Goal: Answer question/provide support

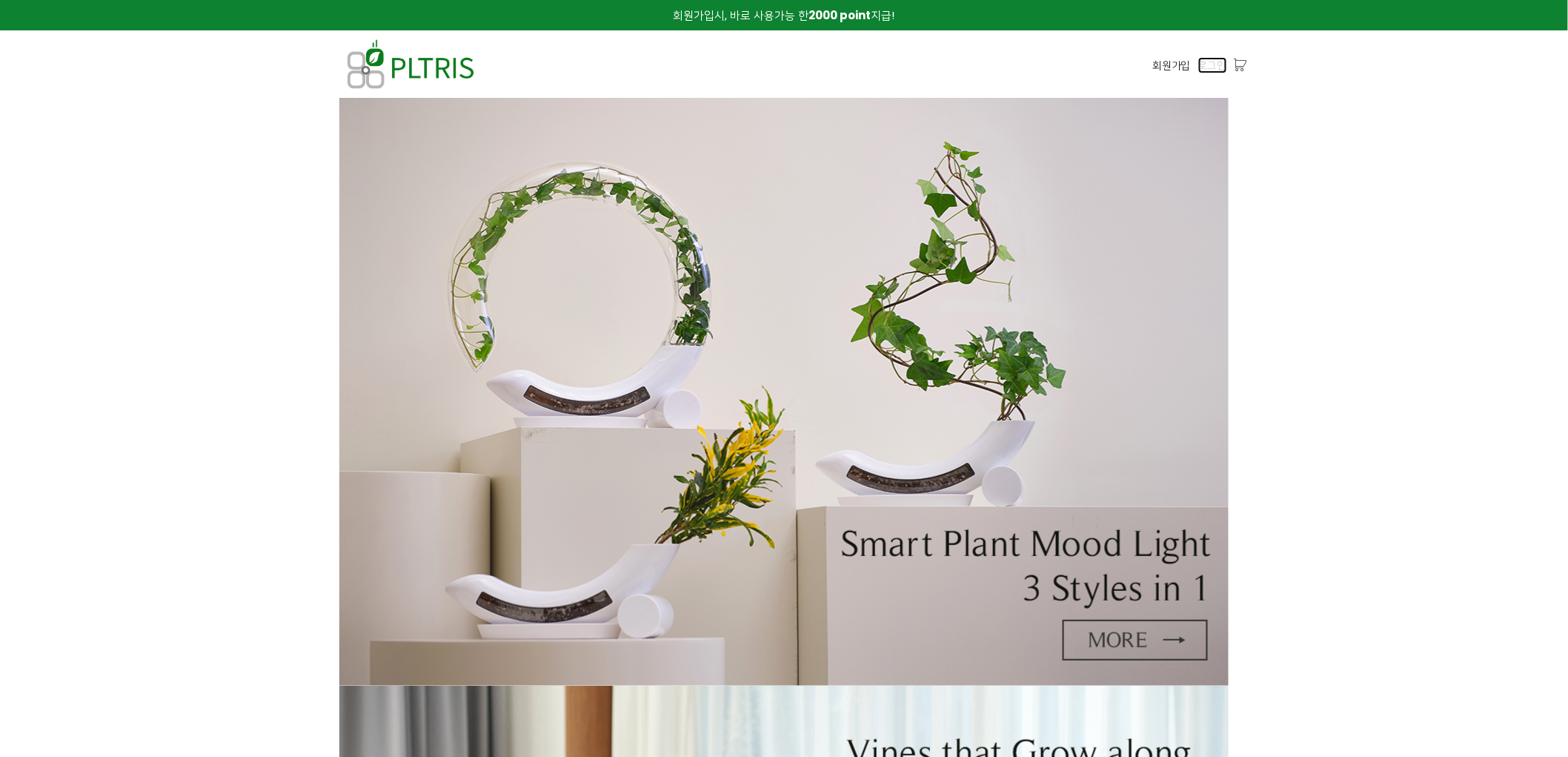
click at [1211, 63] on span "로그인" at bounding box center [1213, 65] width 29 height 16
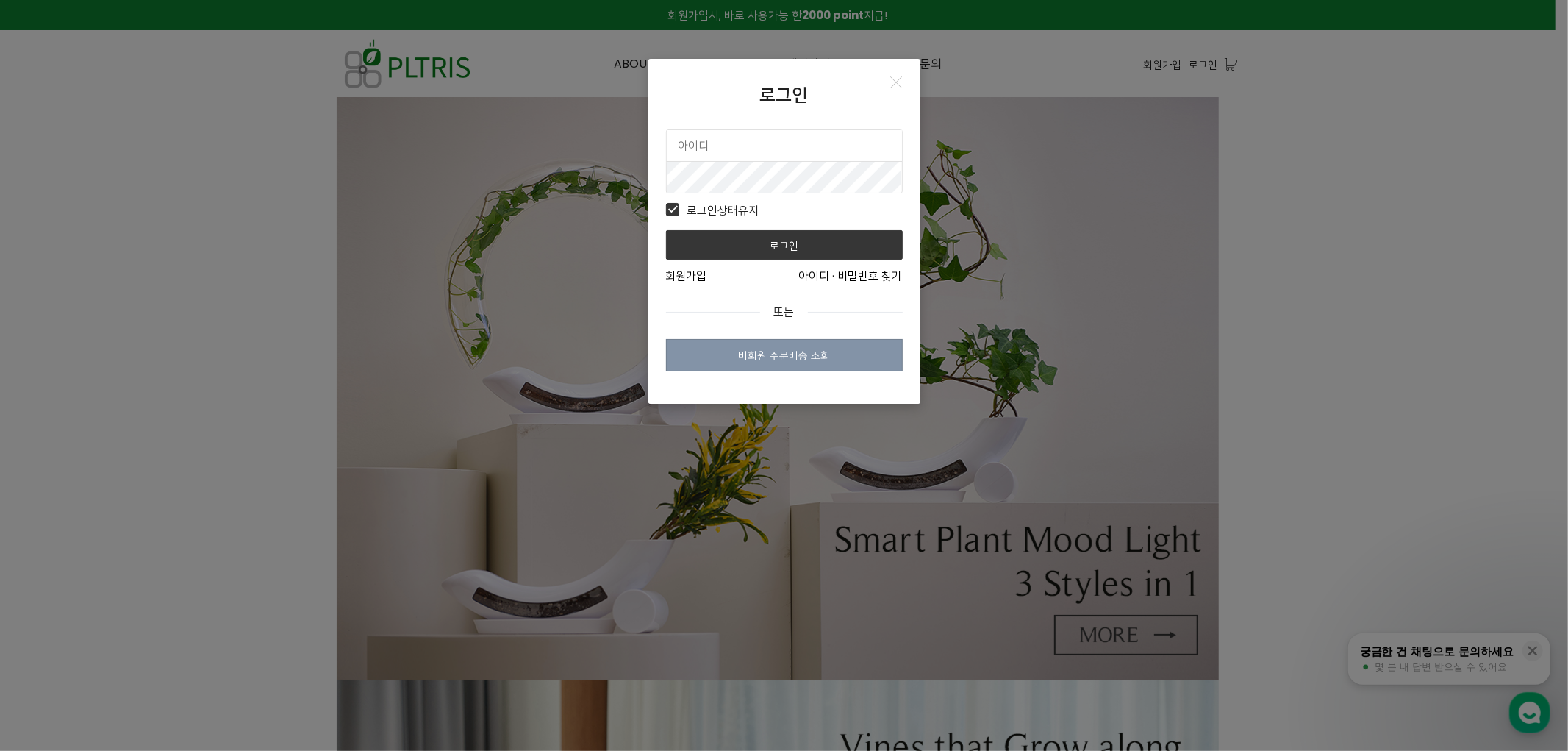
click at [752, 153] on input "text" at bounding box center [784, 145] width 236 height 31
type input "plimsbond"
click at [666, 230] on button "로그인" at bounding box center [784, 245] width 236 height 30
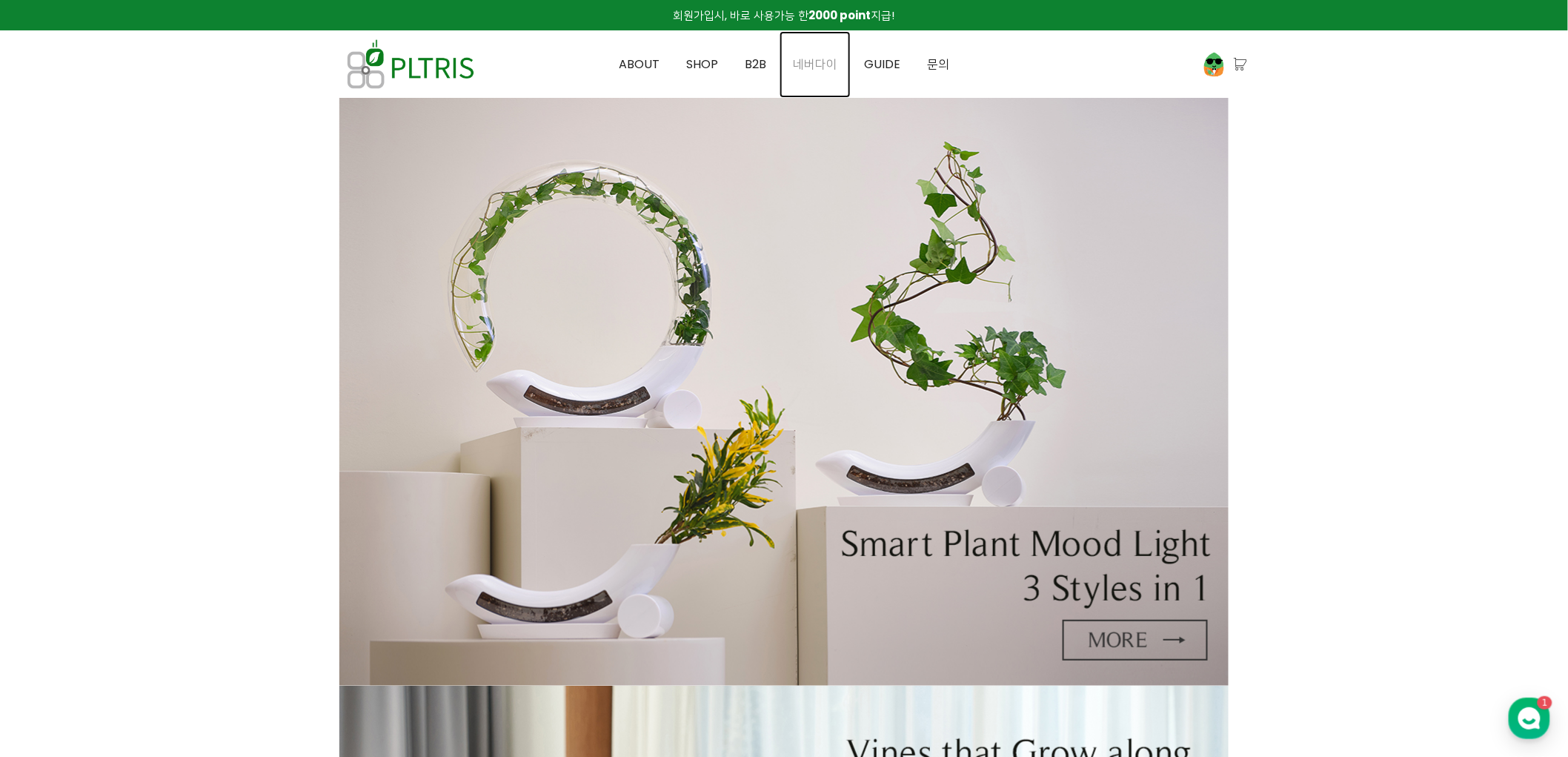
click at [798, 63] on span "네버다이" at bounding box center [815, 64] width 45 height 17
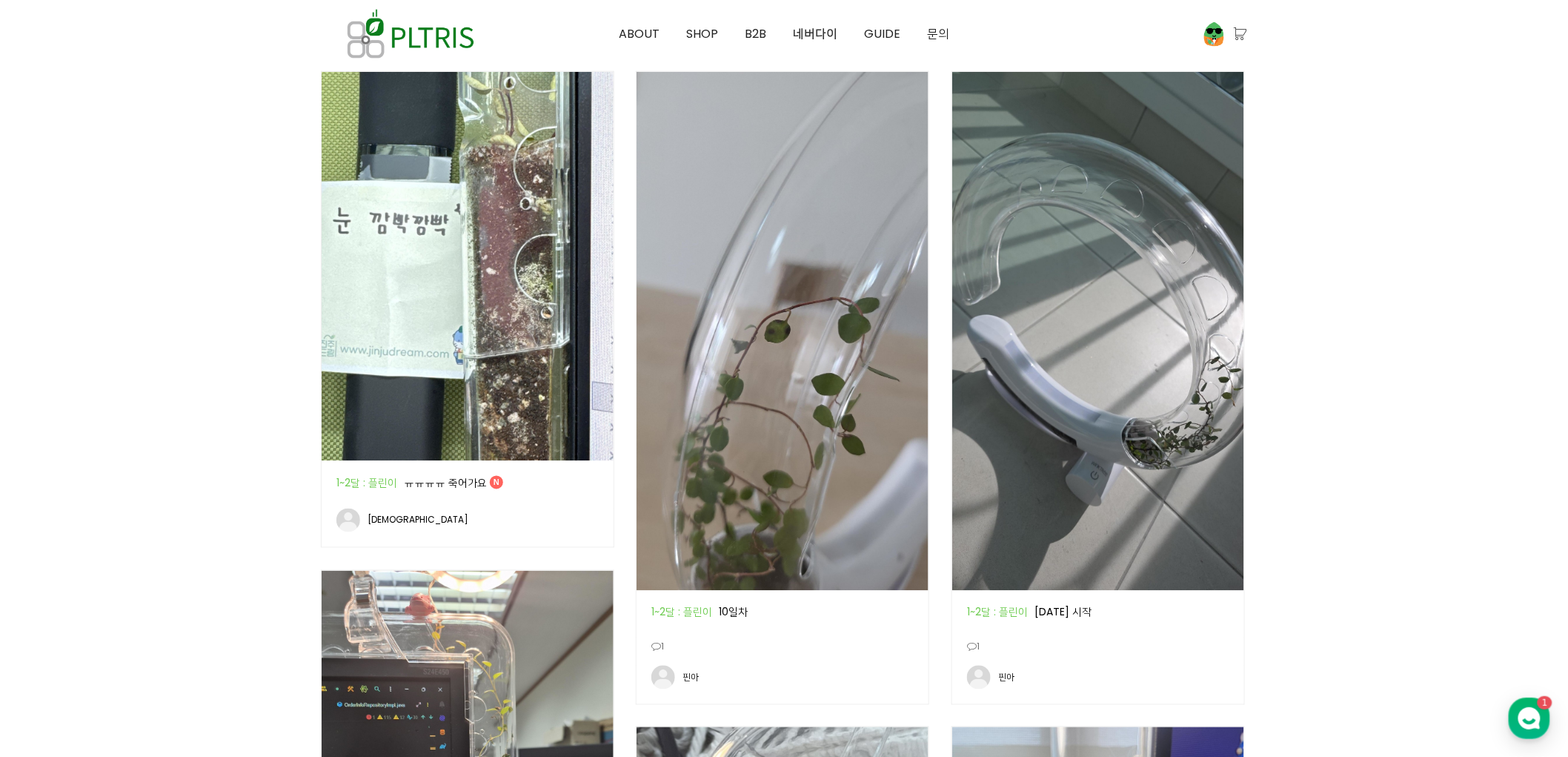
scroll to position [988, 0]
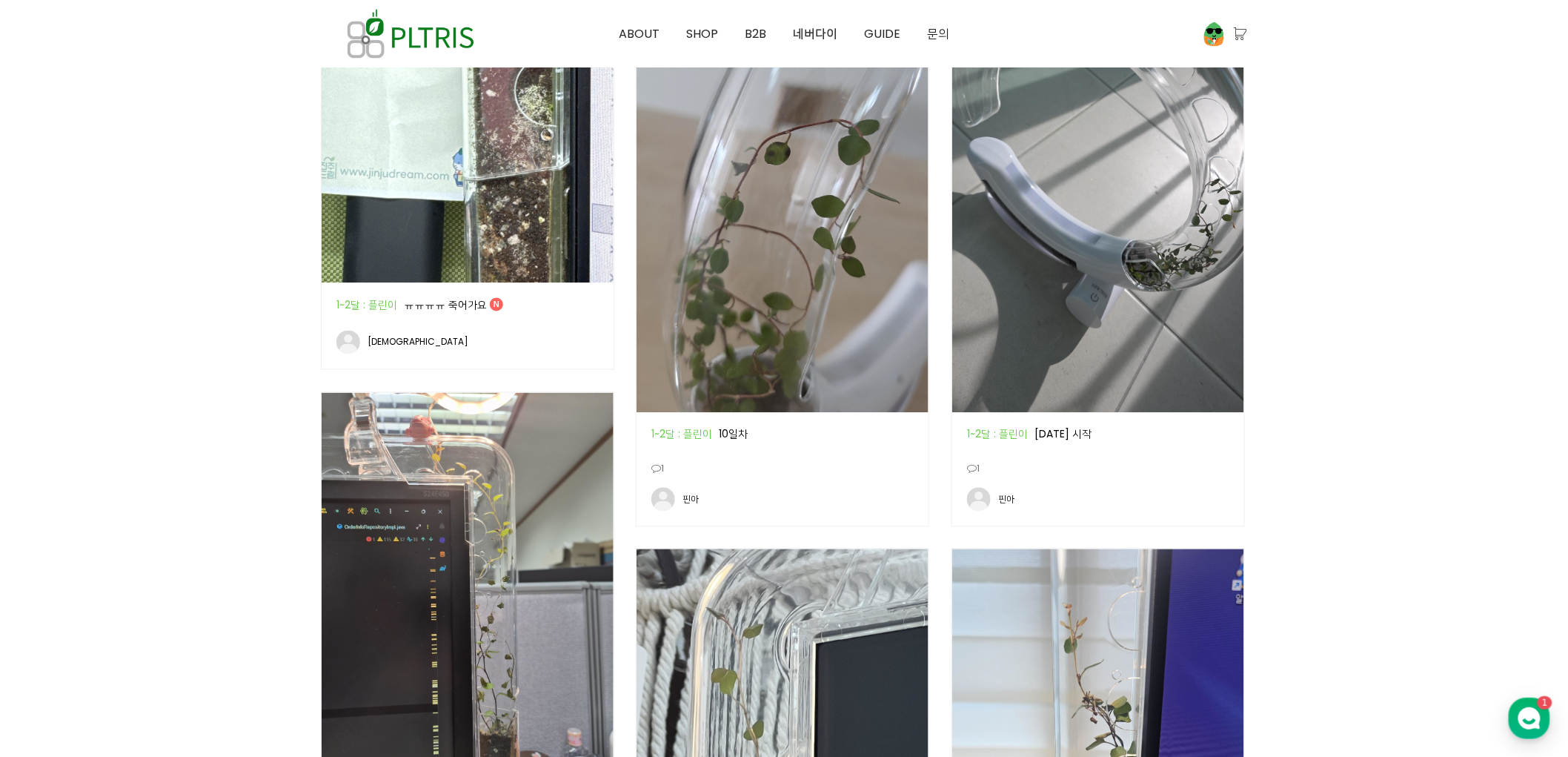
click at [502, 132] on img at bounding box center [467, 88] width 292 height 389
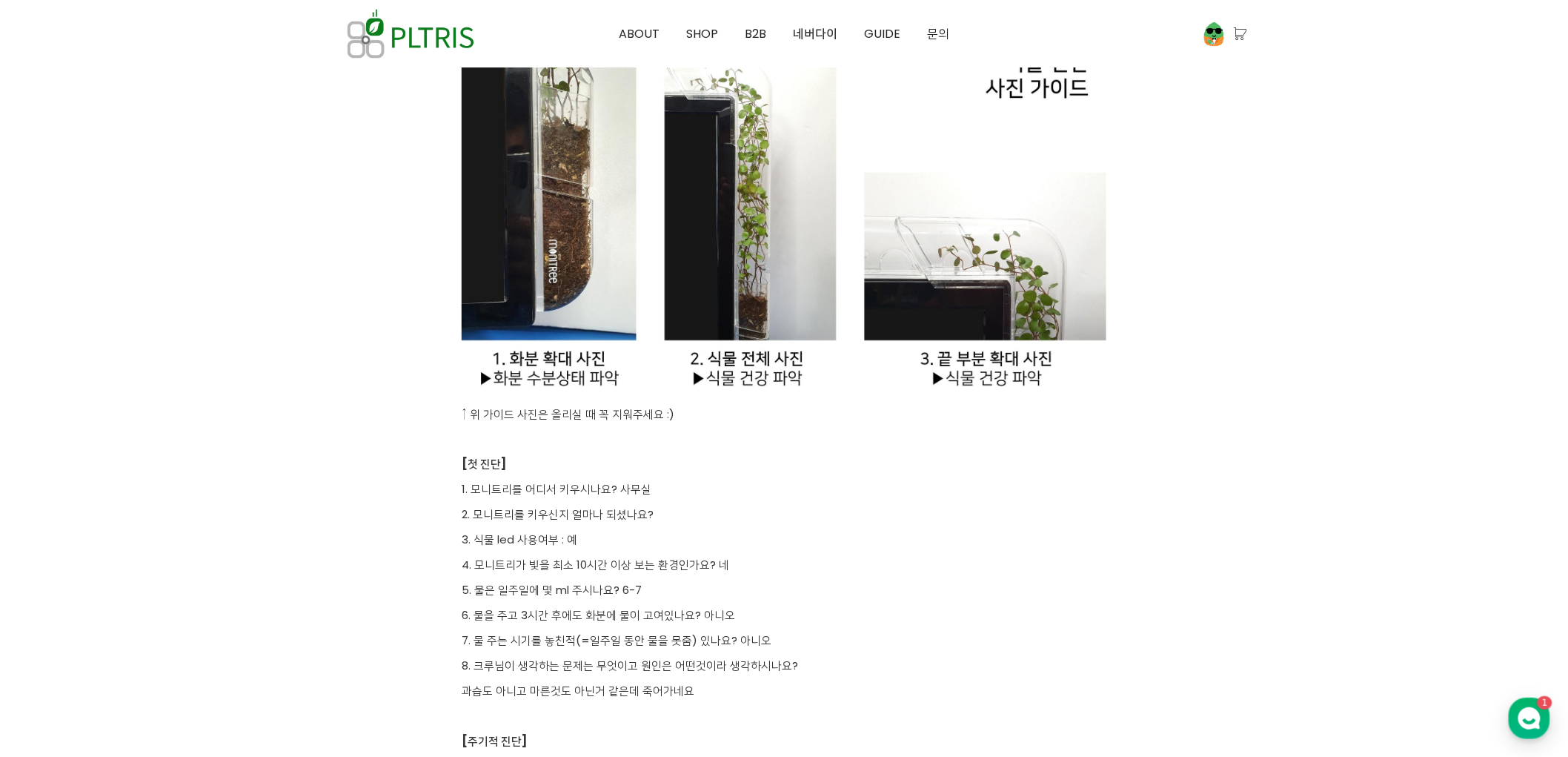
scroll to position [3129, 0]
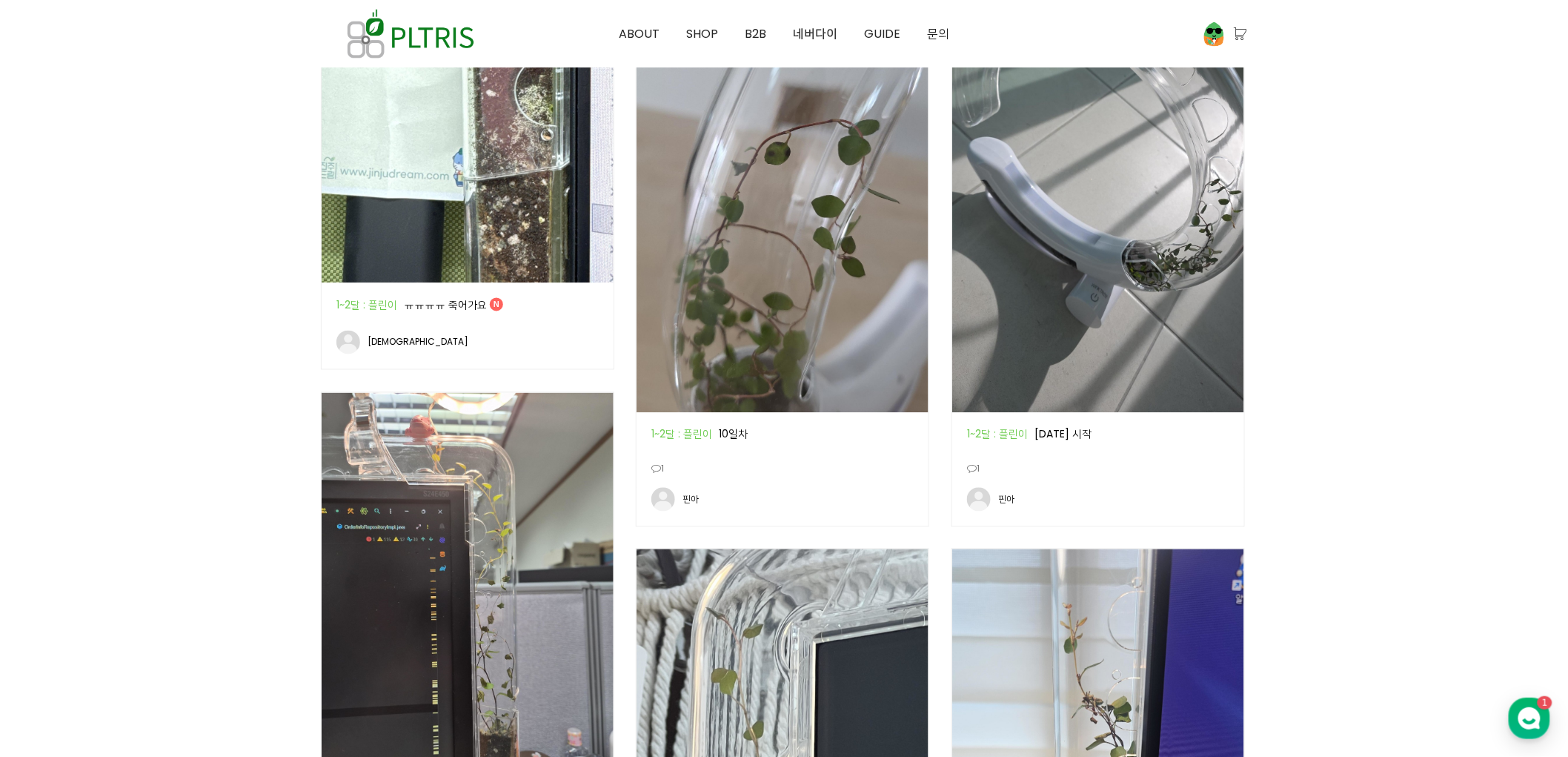
click at [528, 181] on img at bounding box center [467, 88] width 292 height 389
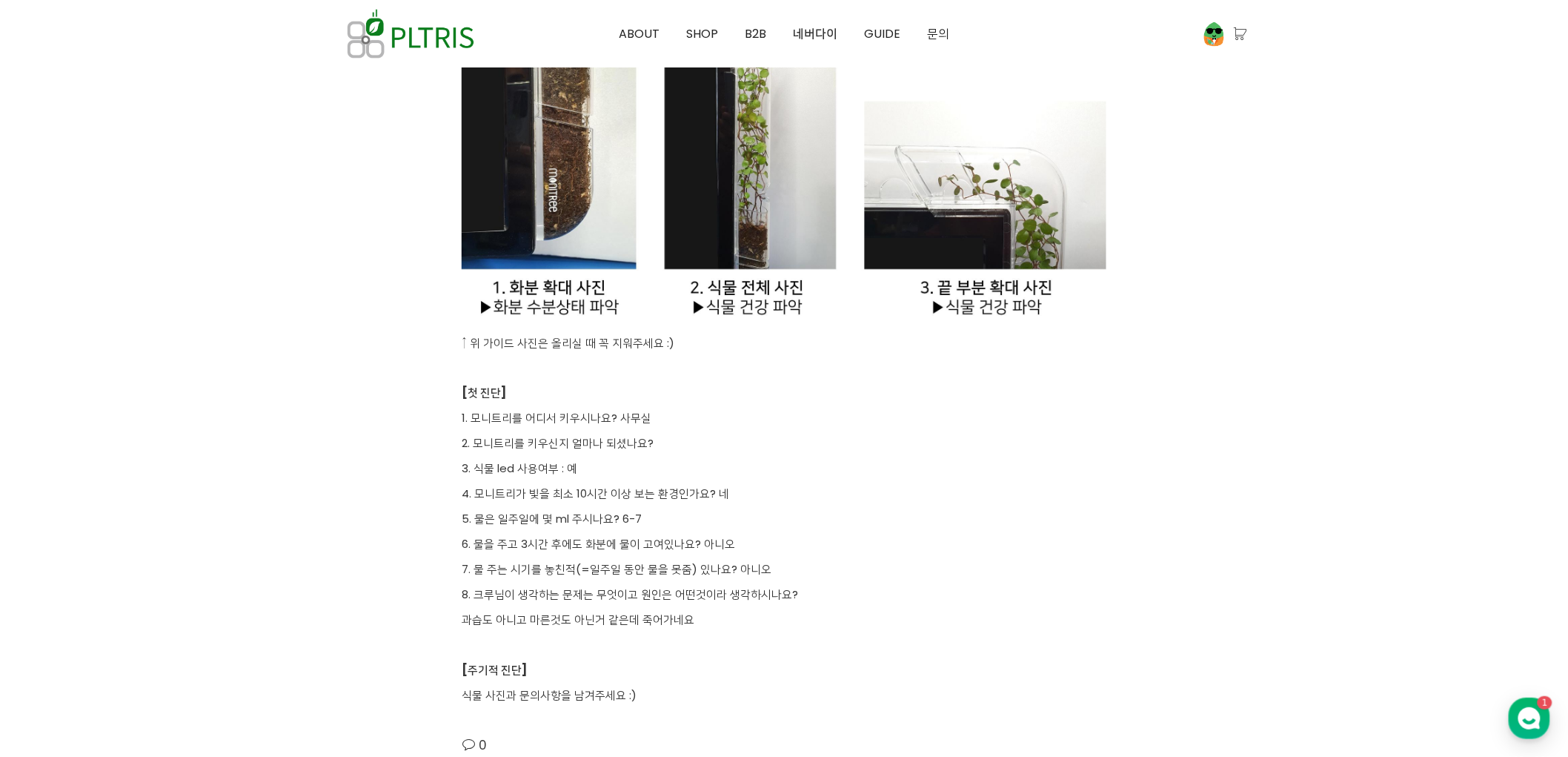
scroll to position [3211, 0]
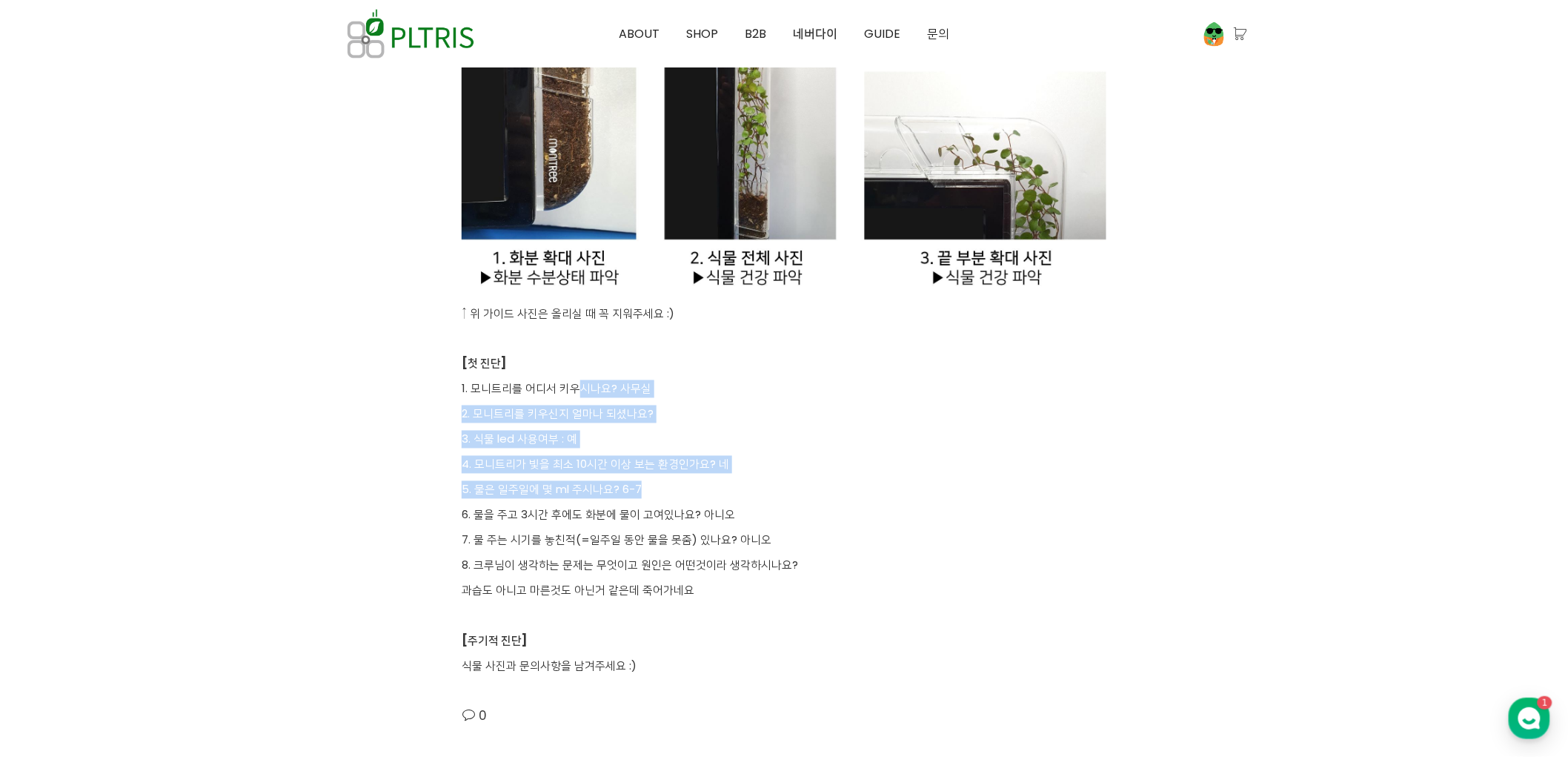
drag, startPoint x: 576, startPoint y: 391, endPoint x: 762, endPoint y: 478, distance: 205.3
drag, startPoint x: 694, startPoint y: 517, endPoint x: 640, endPoint y: 441, distance: 93.2
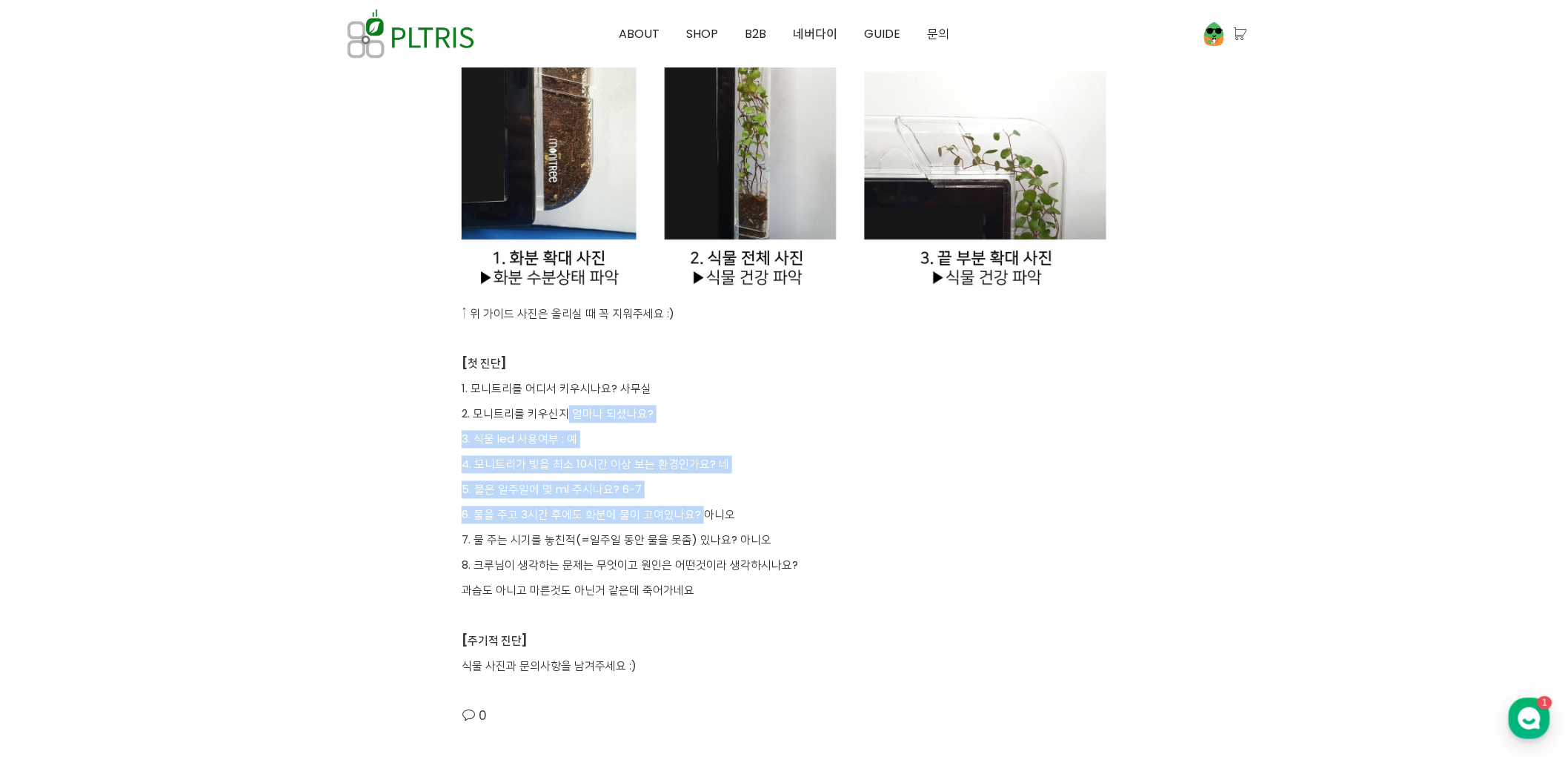
drag, startPoint x: 566, startPoint y: 401, endPoint x: 706, endPoint y: 515, distance: 180.5
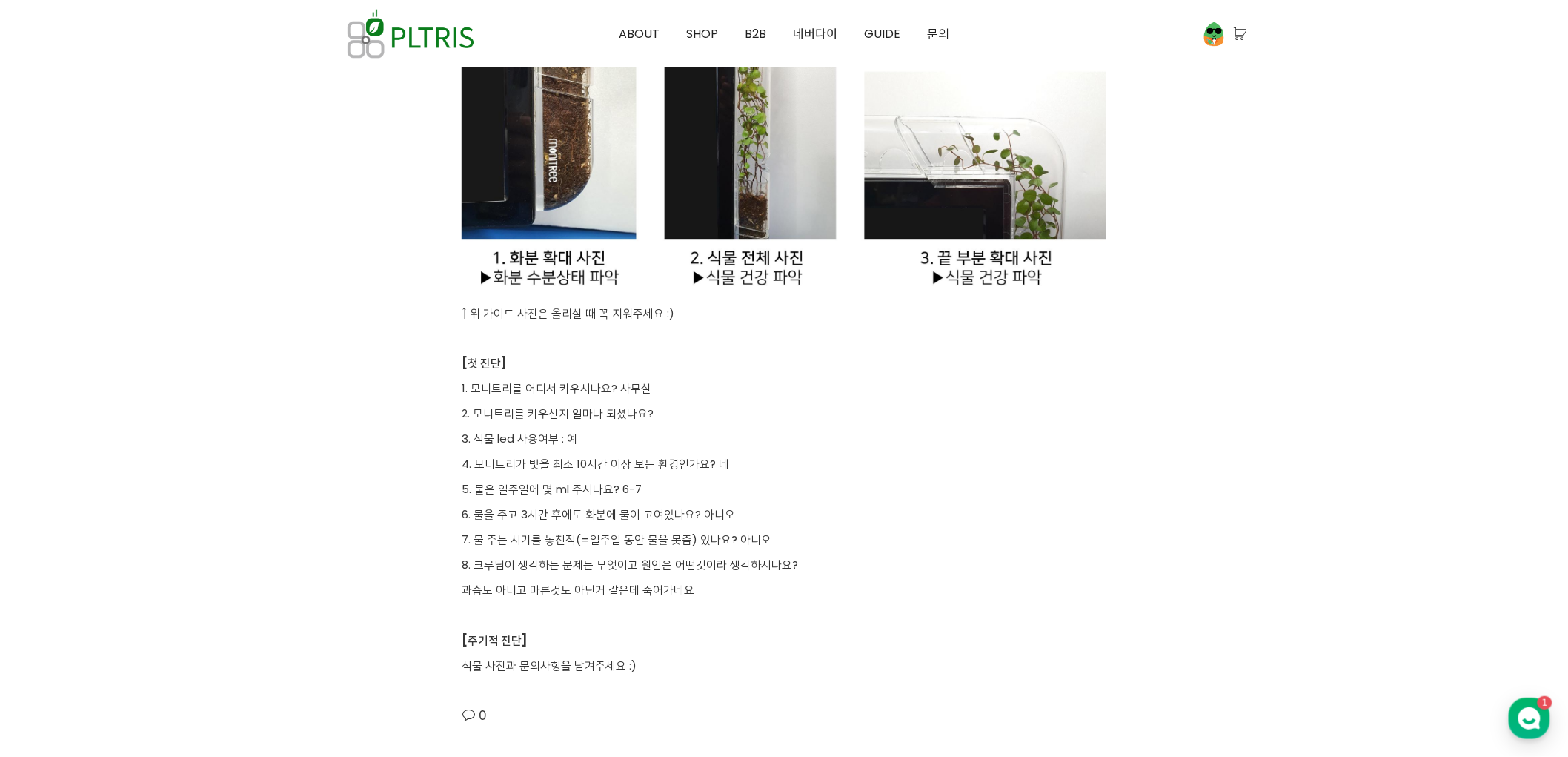
click at [752, 523] on p "6. 물을 주고 3시간 후에도 화분에 물이 고여있나요? 아니오" at bounding box center [784, 514] width 645 height 18
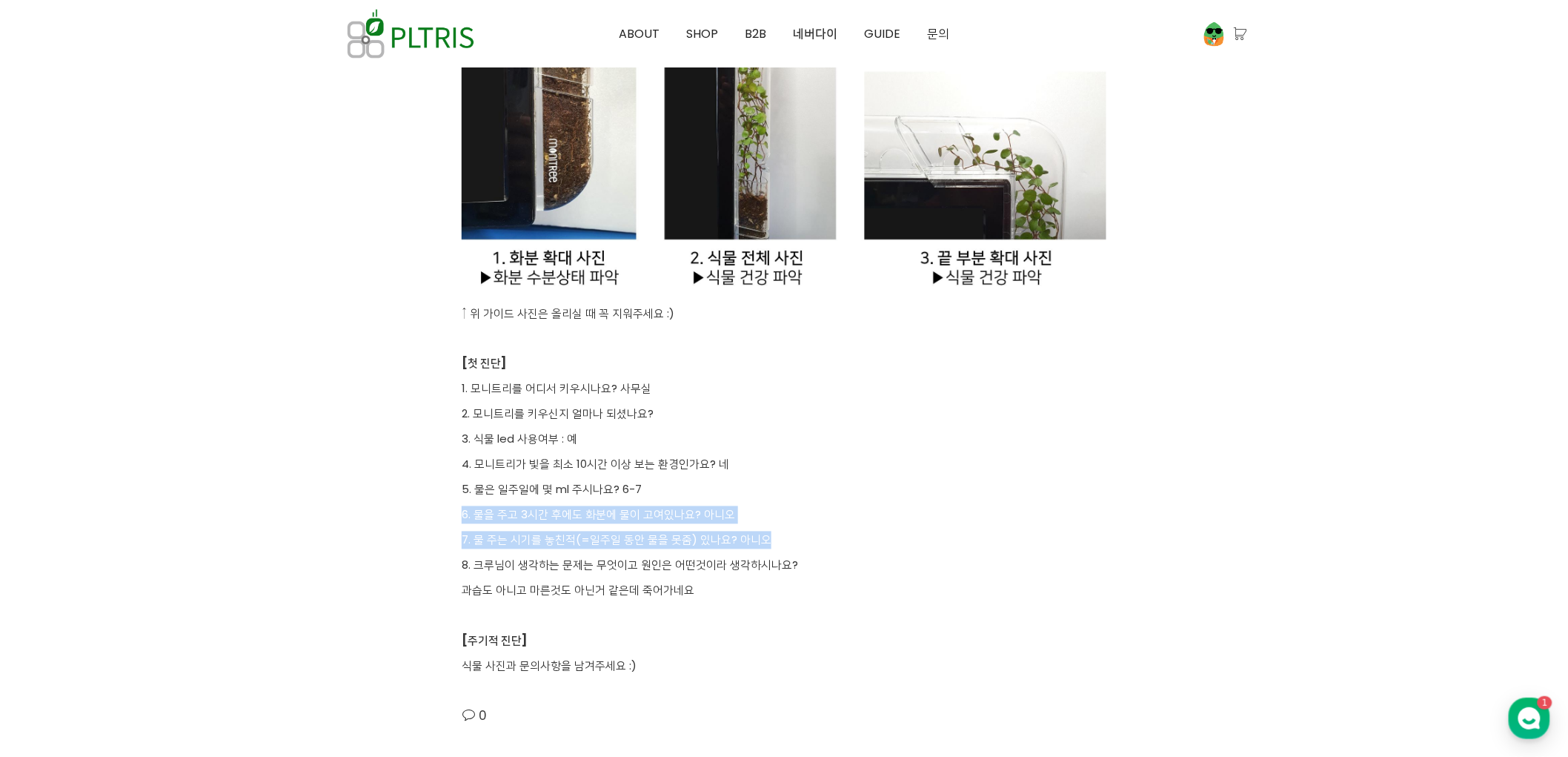
drag, startPoint x: 791, startPoint y: 537, endPoint x: 707, endPoint y: 480, distance: 101.5
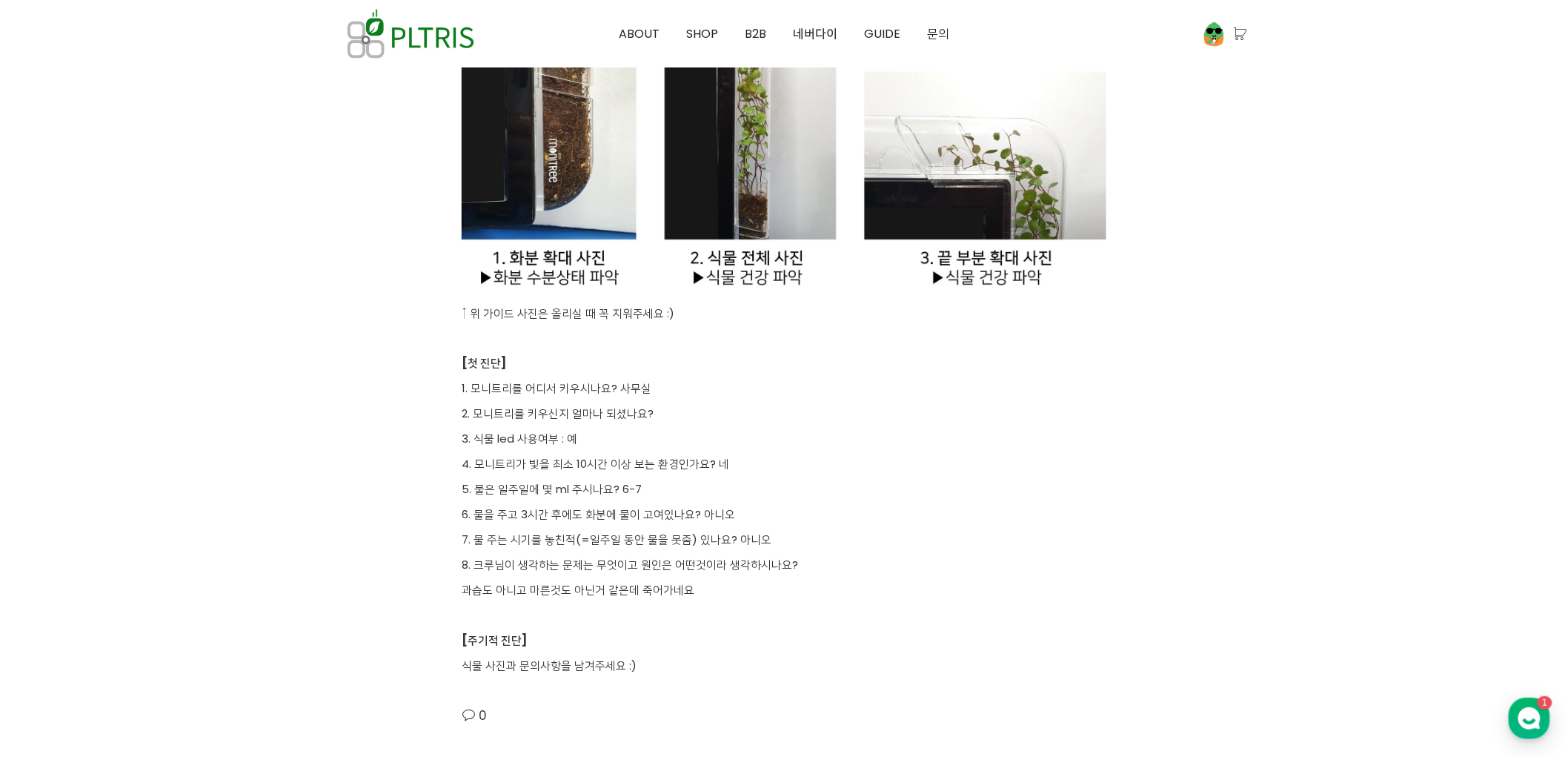
drag, startPoint x: 654, startPoint y: 430, endPoint x: 797, endPoint y: 559, distance: 192.6
click at [797, 561] on p "8. 크루님이 생각하는 문제는 무엇이고 원인은 어떤것이라 생각하시나요?" at bounding box center [784, 565] width 645 height 18
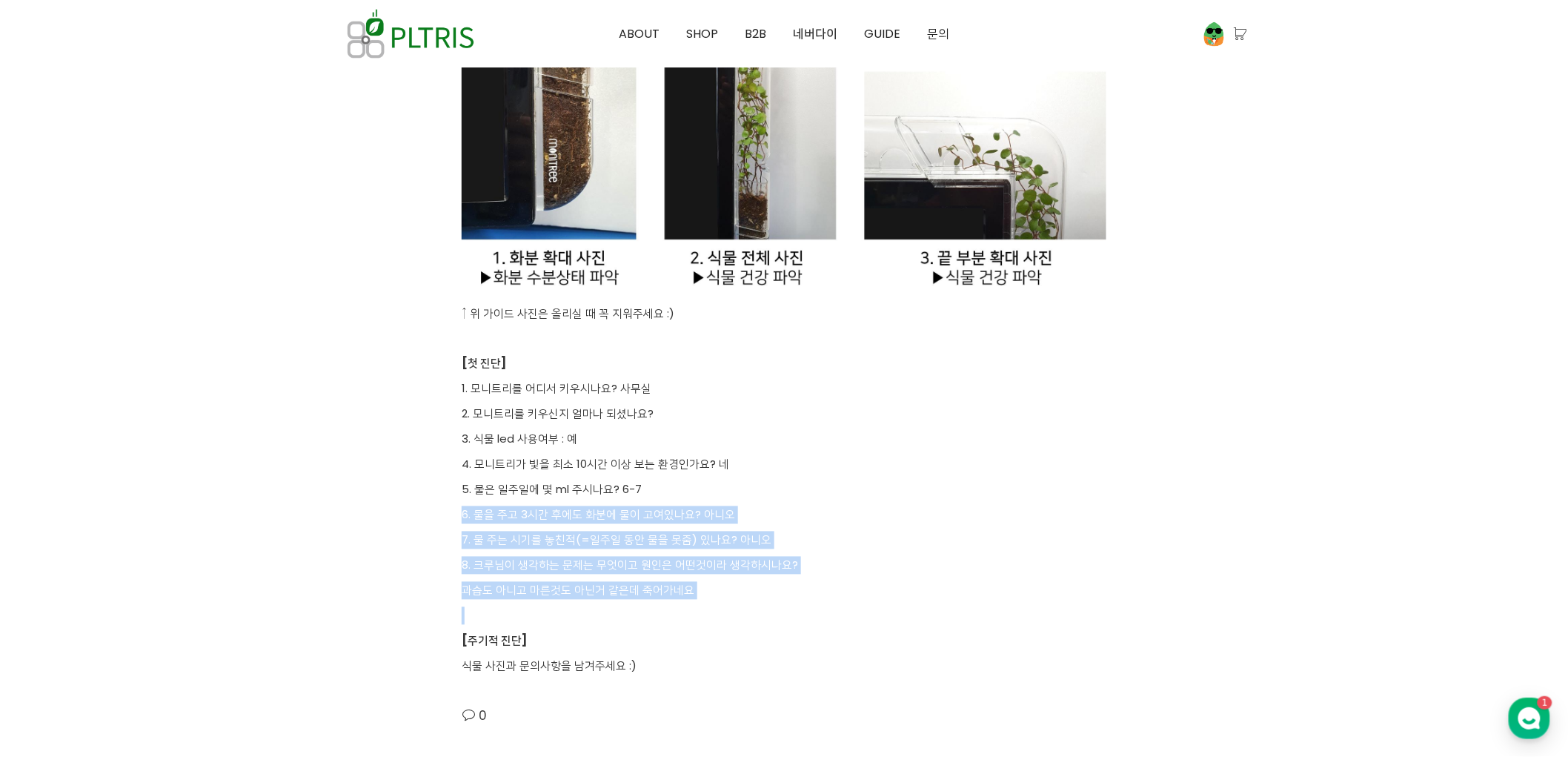
drag, startPoint x: 775, startPoint y: 606, endPoint x: 719, endPoint y: 478, distance: 139.7
drag, startPoint x: 686, startPoint y: 457, endPoint x: 747, endPoint y: 579, distance: 136.4
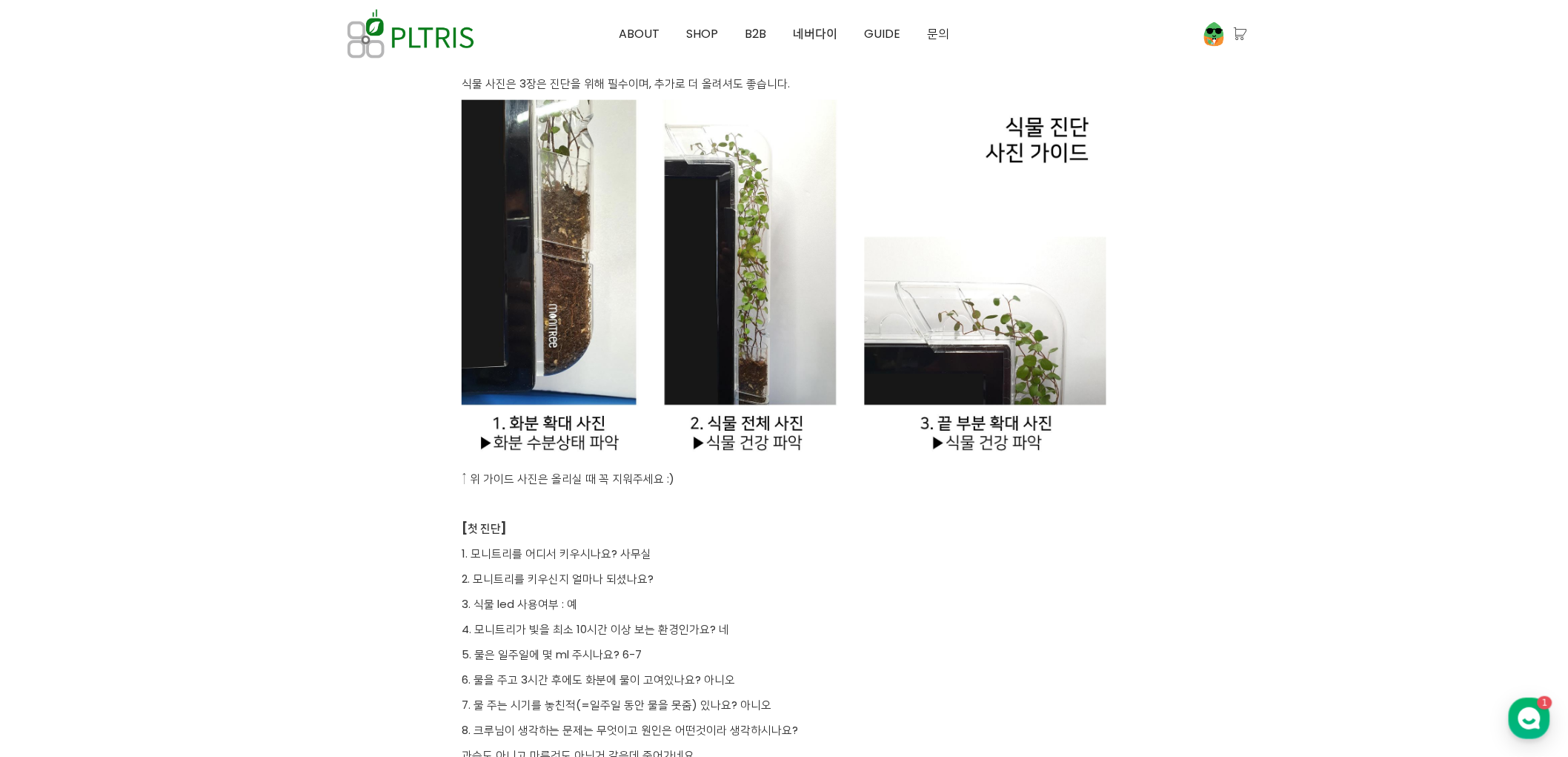
scroll to position [3294, 0]
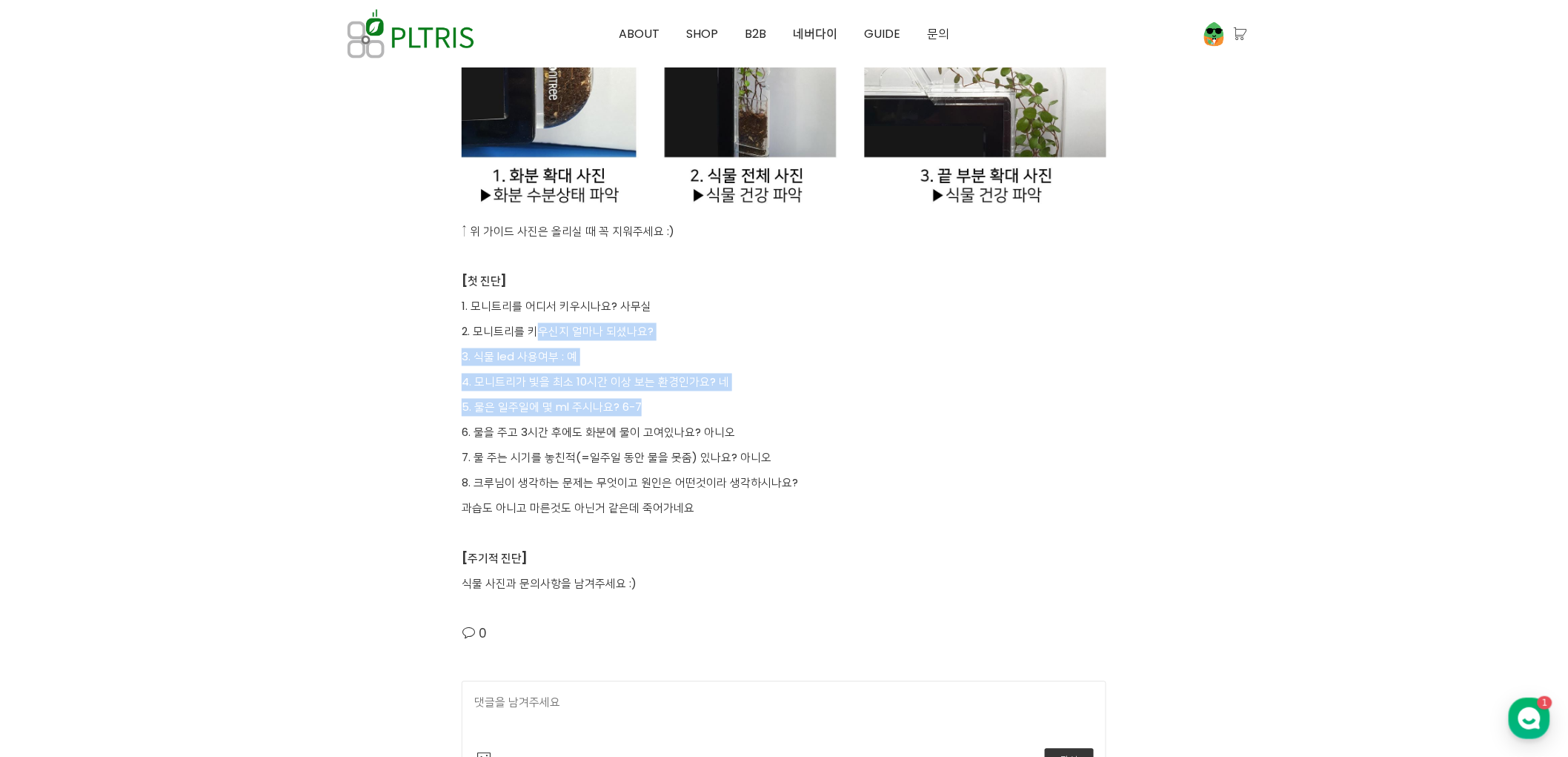
drag, startPoint x: 597, startPoint y: 331, endPoint x: 716, endPoint y: 413, distance: 144.5
click at [716, 413] on p "5. 물은 일주일에 몇 ml 주시나요? 6-7" at bounding box center [784, 407] width 645 height 18
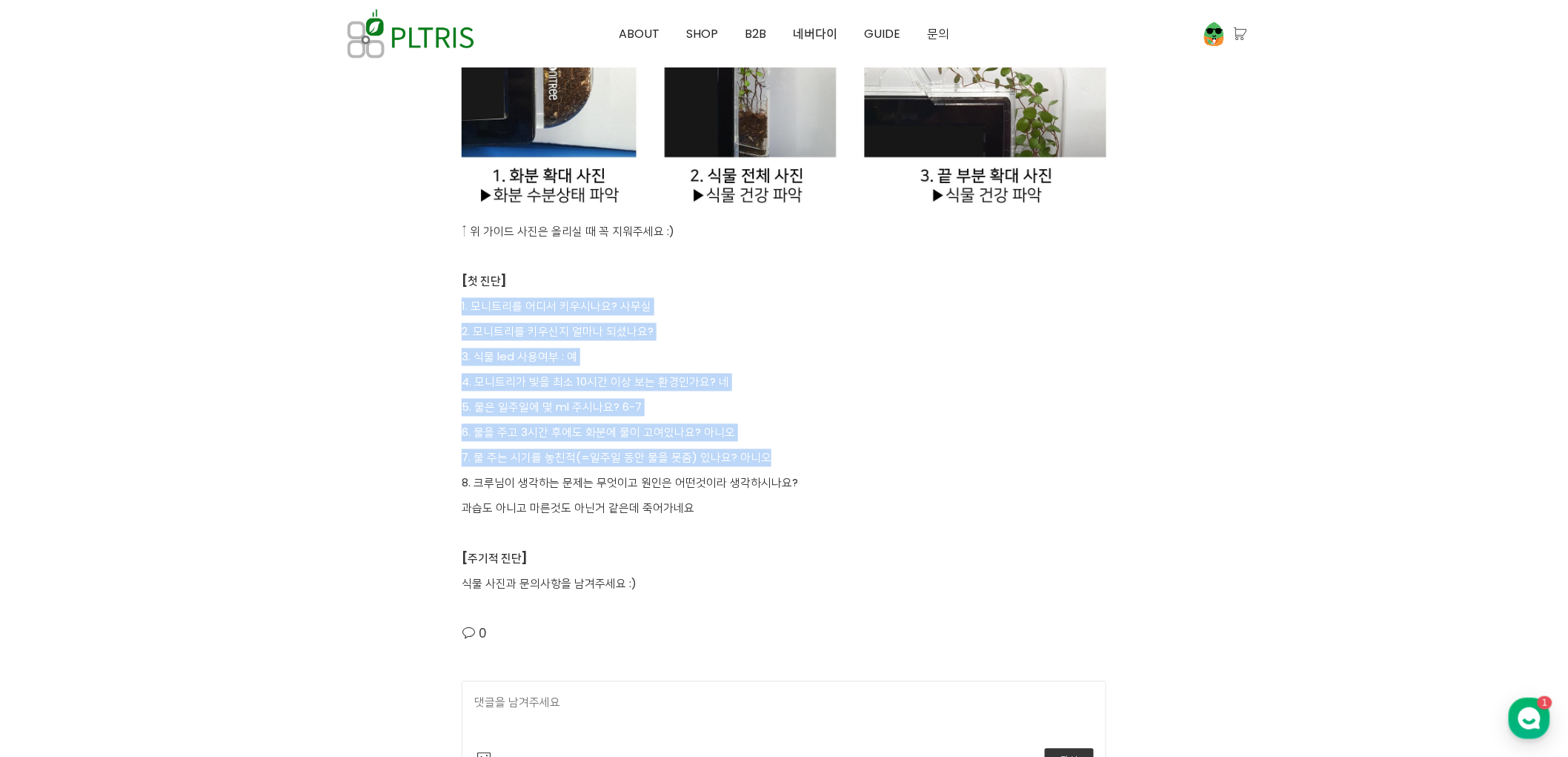
drag, startPoint x: 760, startPoint y: 448, endPoint x: 588, endPoint y: 286, distance: 236.3
click at [588, 286] on p "[첫 진단]" at bounding box center [784, 281] width 645 height 18
drag, startPoint x: 543, startPoint y: 286, endPoint x: 814, endPoint y: 454, distance: 318.8
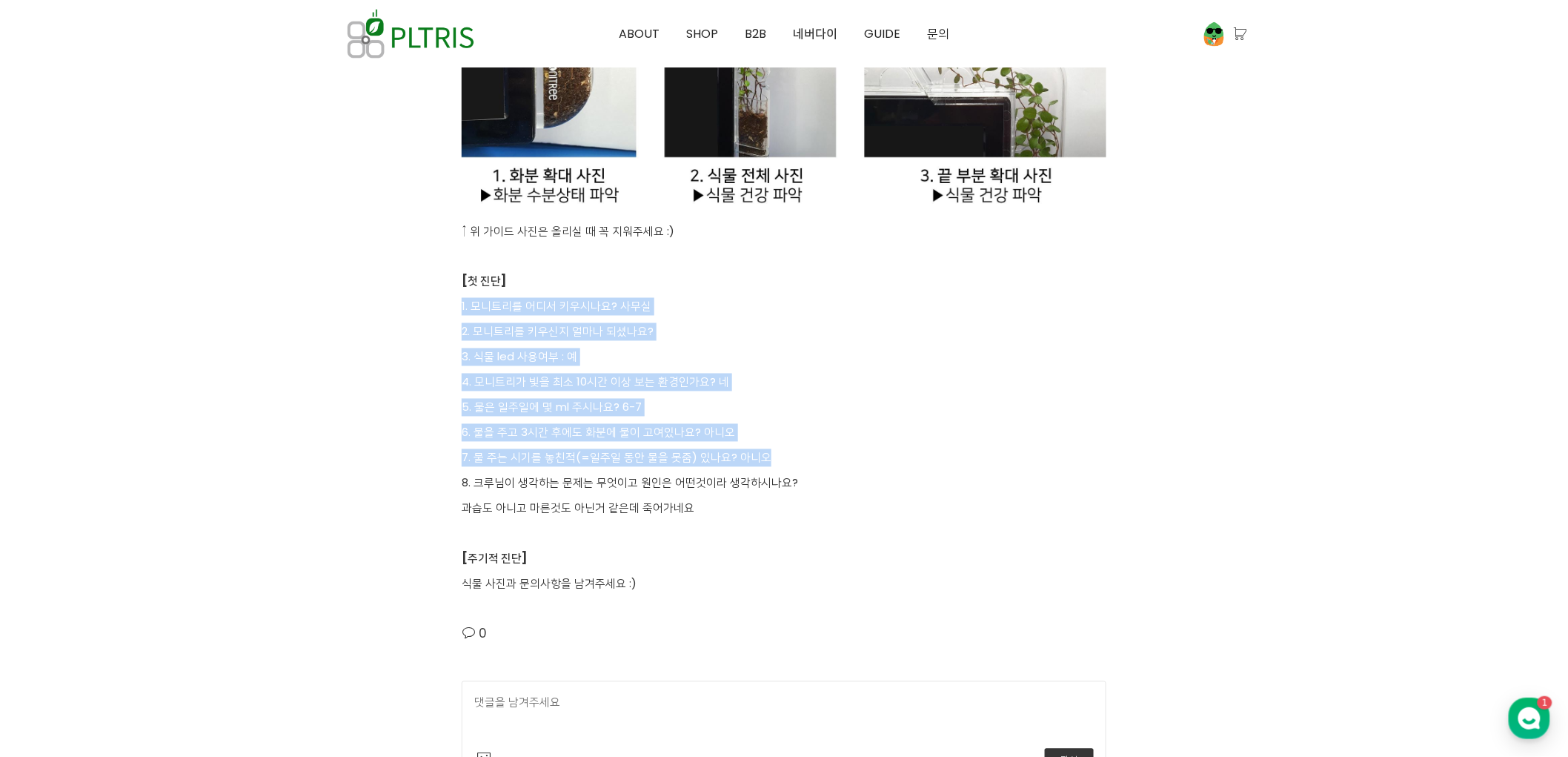
drag, startPoint x: 814, startPoint y: 454, endPoint x: 899, endPoint y: 490, distance: 92.3
click at [816, 454] on p "7. 물 주는 시기를 놓친적(=일주일 동안 물을 못줌) 있나요? 아니오" at bounding box center [784, 458] width 645 height 18
drag, startPoint x: 791, startPoint y: 428, endPoint x: 730, endPoint y: 354, distance: 95.9
click at [729, 350] on p "3. 식물 led 사용여부 : 예" at bounding box center [784, 357] width 645 height 18
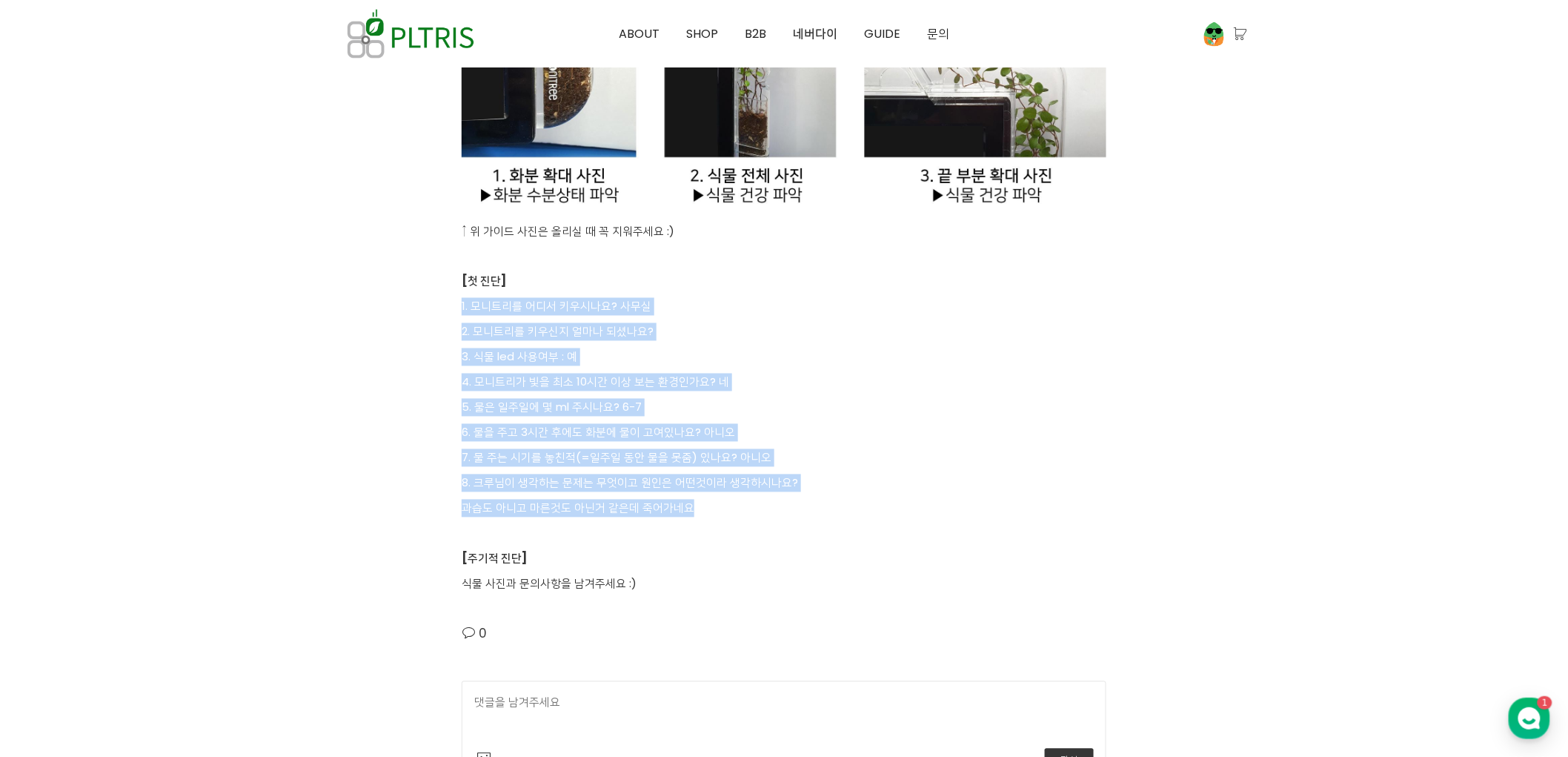
drag, startPoint x: 686, startPoint y: 284, endPoint x: 825, endPoint y: 501, distance: 257.7
click at [825, 501] on p "과습도 아니고 마른것도 아닌거 같은데 죽어가네요" at bounding box center [784, 508] width 645 height 18
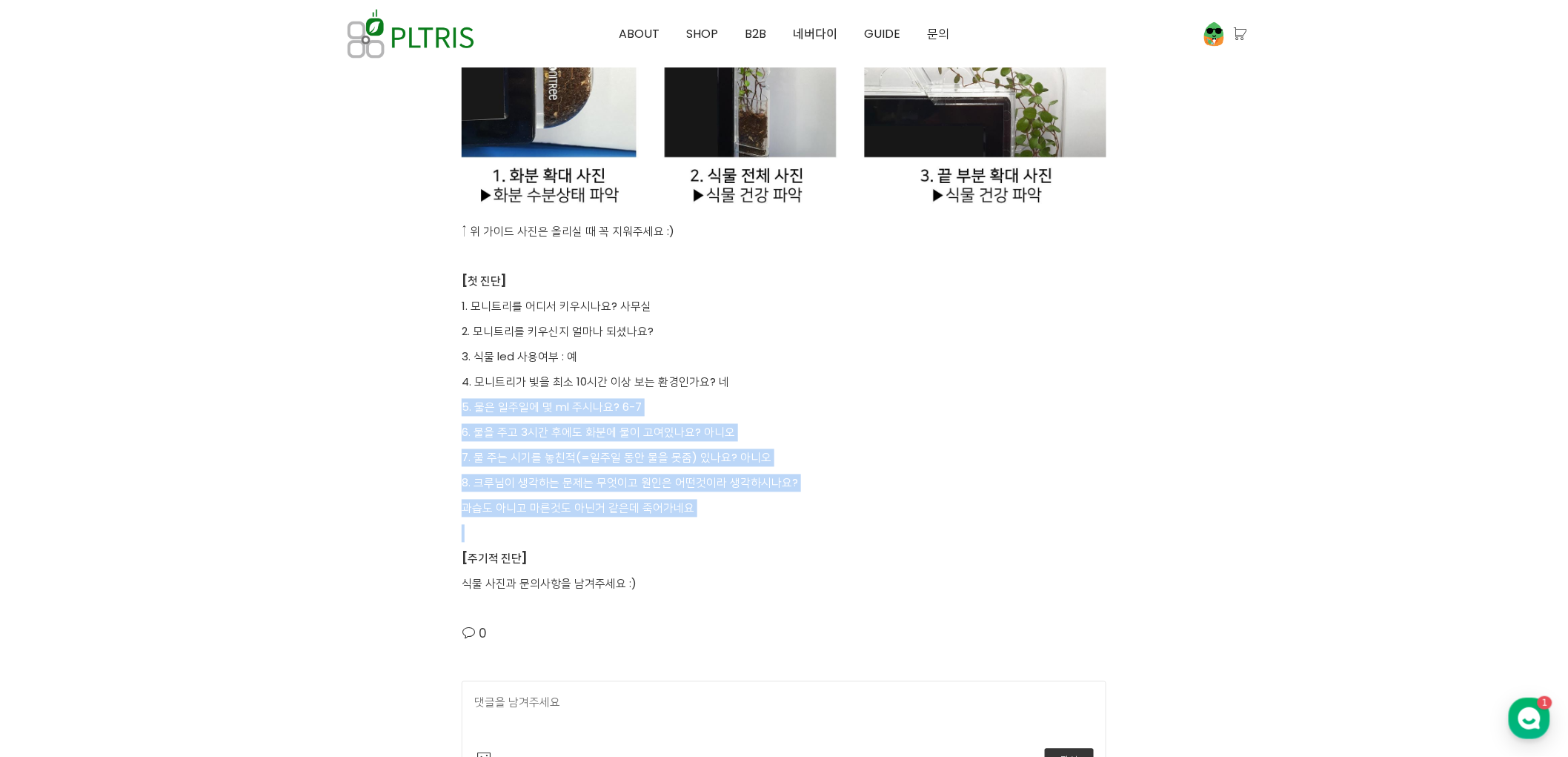
drag, startPoint x: 793, startPoint y: 496, endPoint x: 724, endPoint y: 339, distance: 171.5
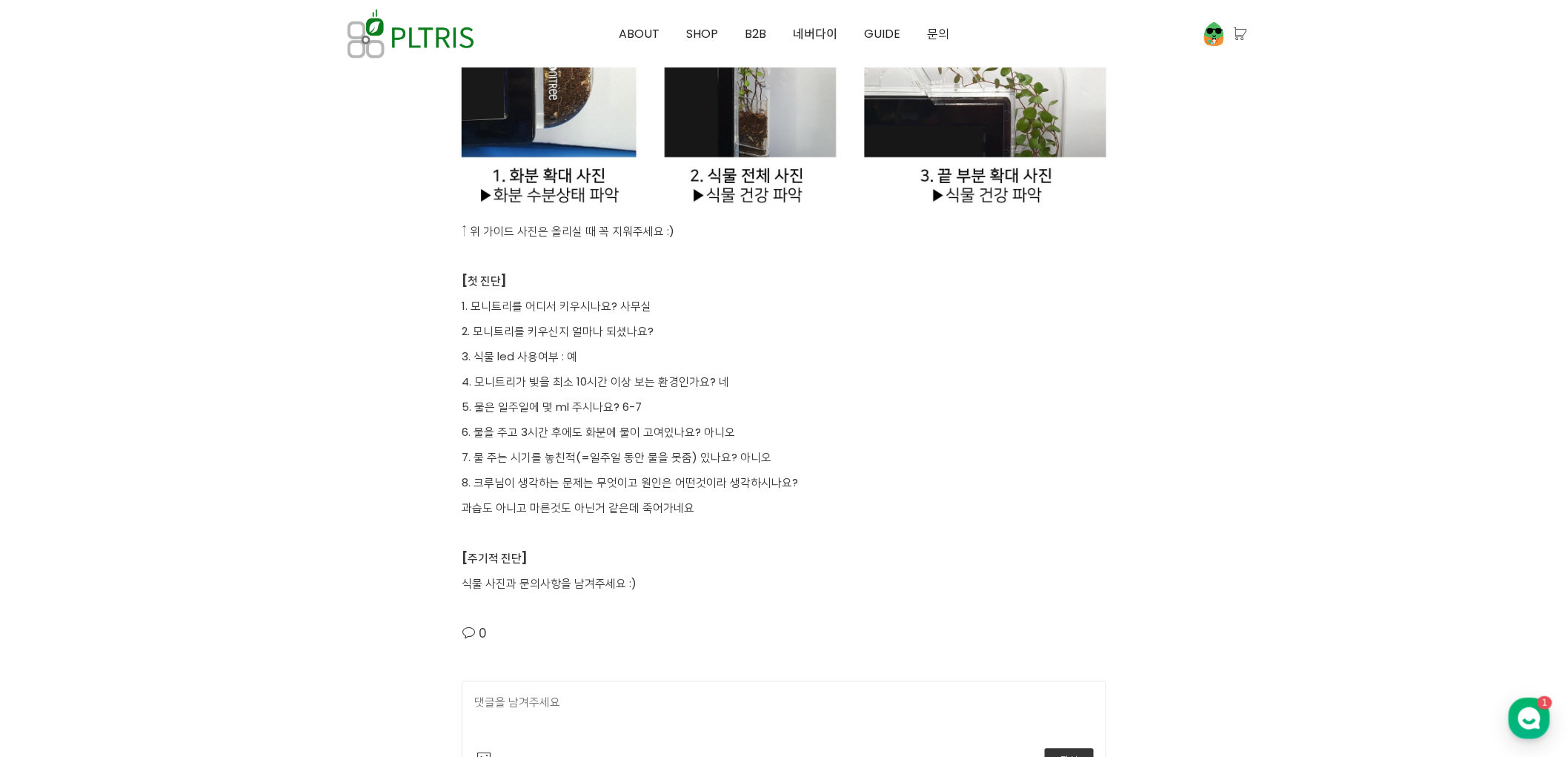
click at [724, 339] on p "2. 모니트리를 키우신지 얼마나 되셨나요?" at bounding box center [784, 332] width 645 height 18
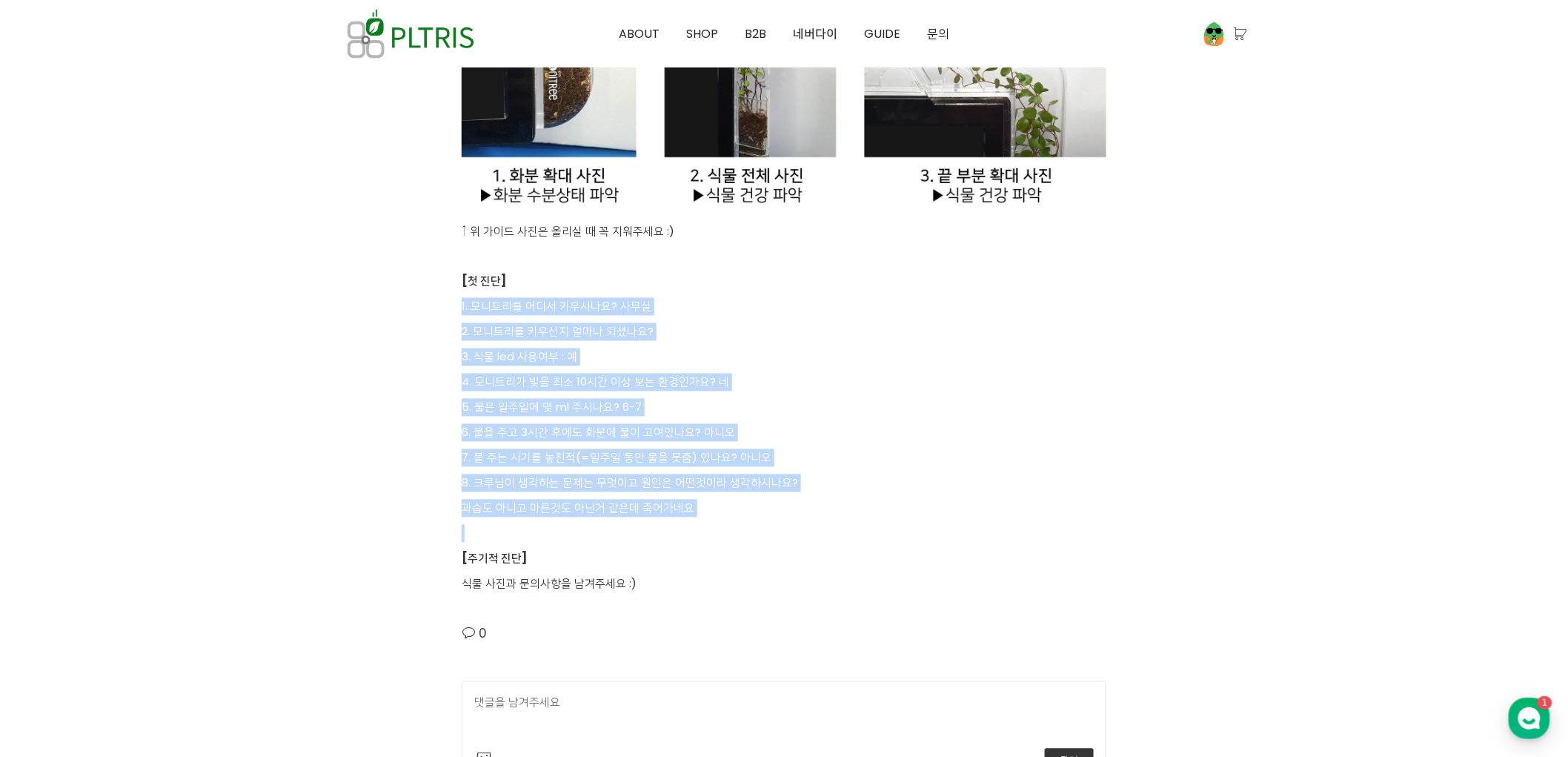
drag, startPoint x: 697, startPoint y: 282, endPoint x: 839, endPoint y: 524, distance: 280.6
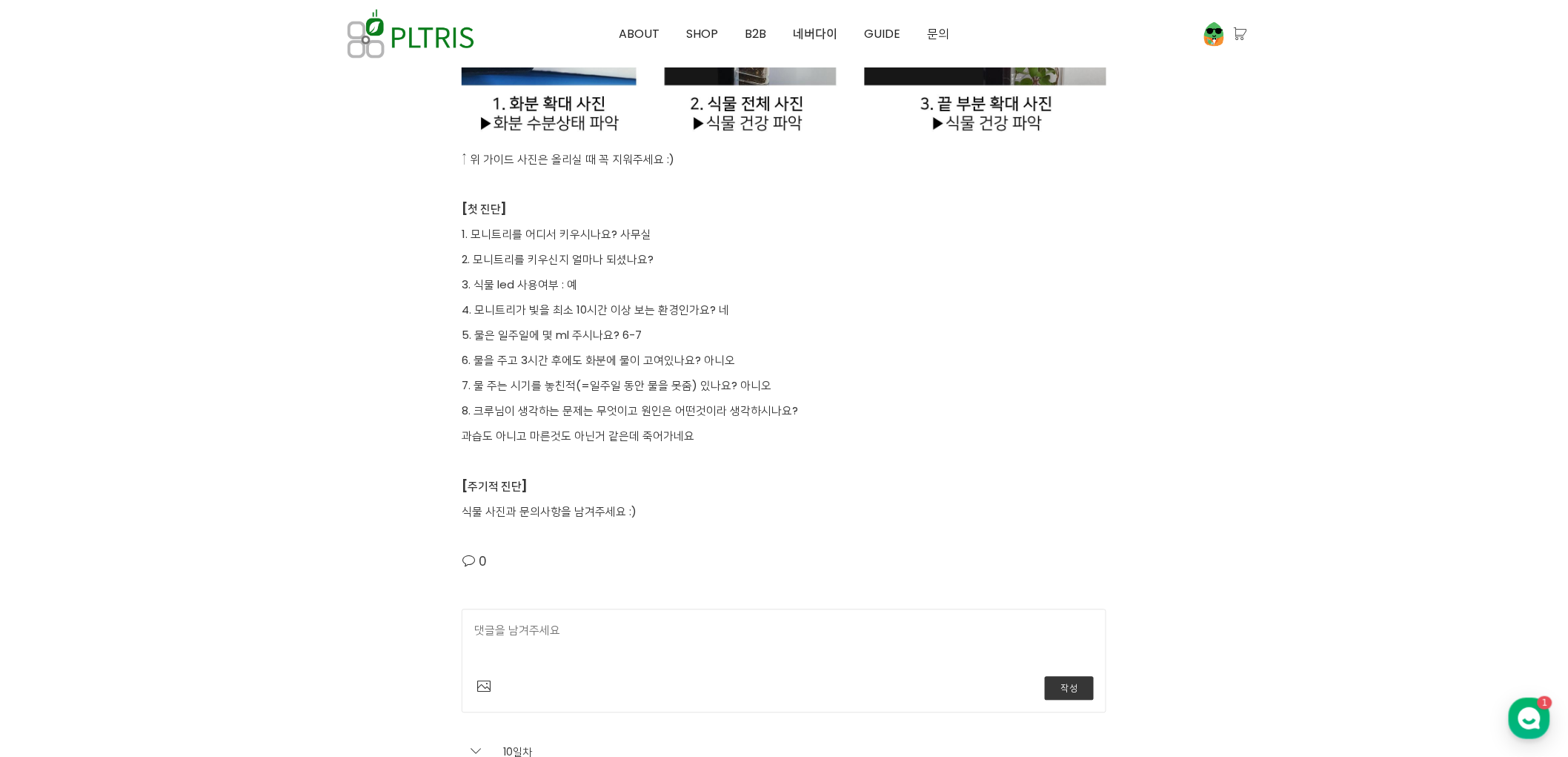
scroll to position [3458, 0]
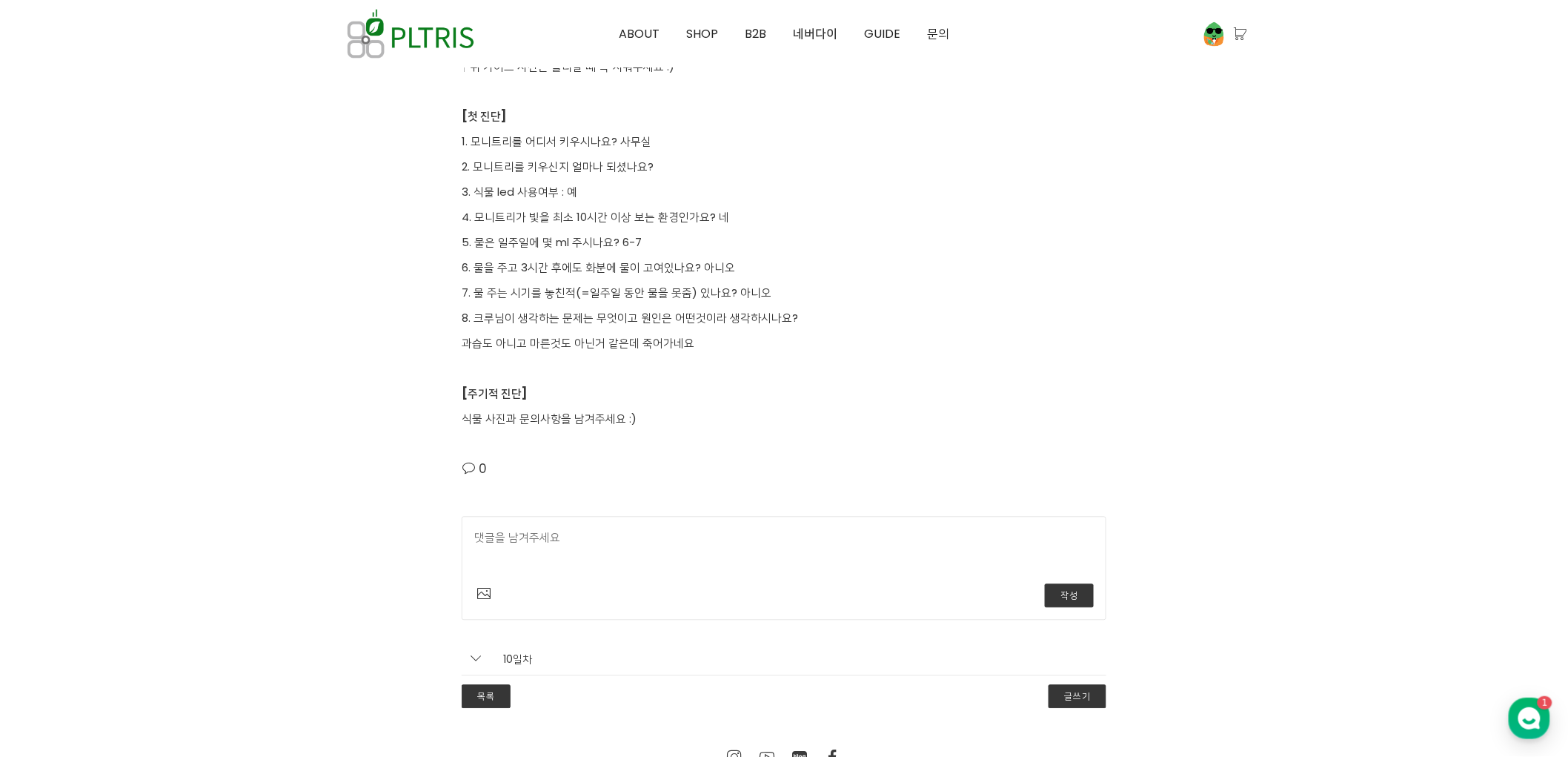
click at [802, 530] on textarea at bounding box center [784, 552] width 620 height 46
type textarea "d"
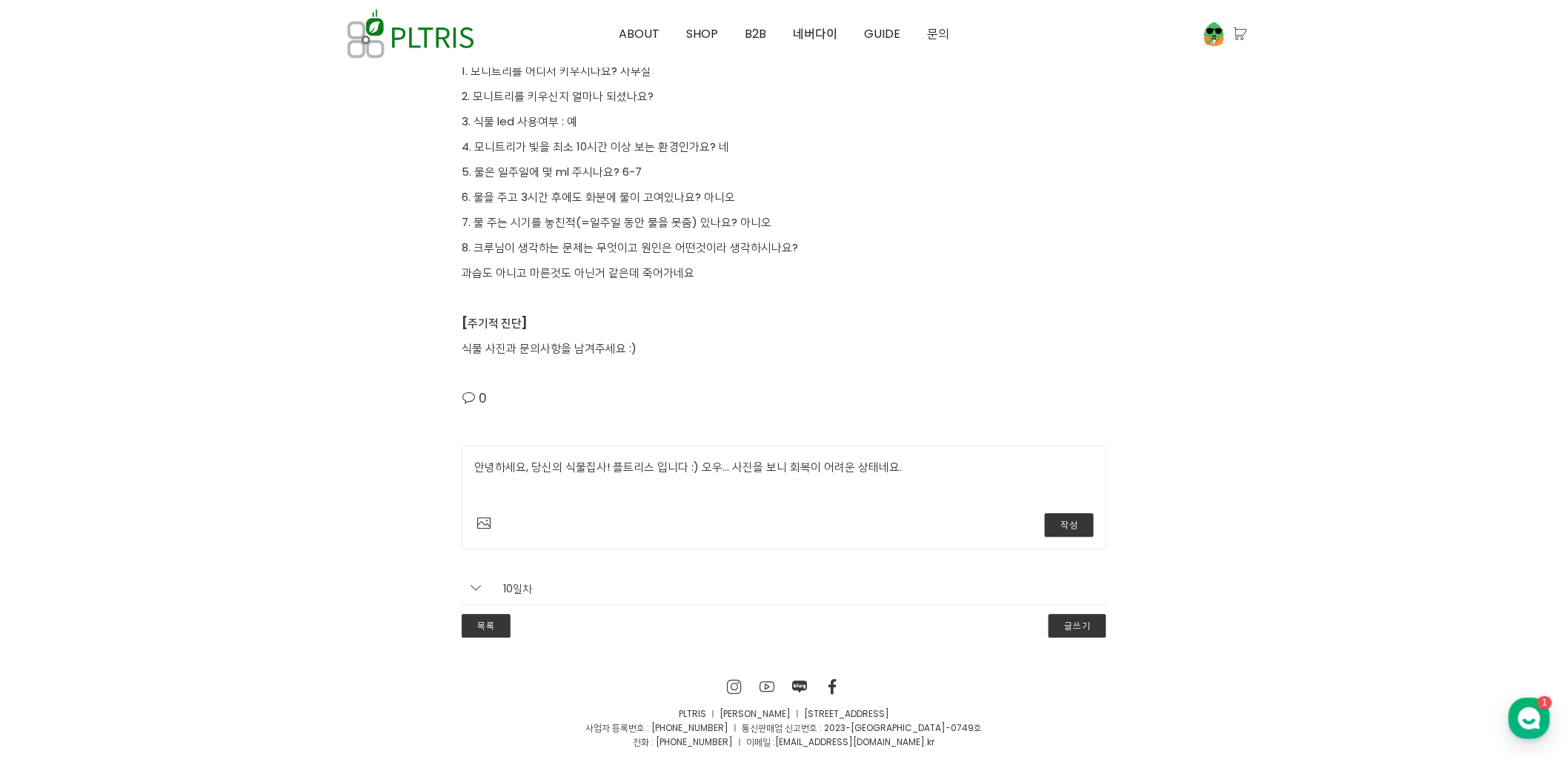
scroll to position [3502, 0]
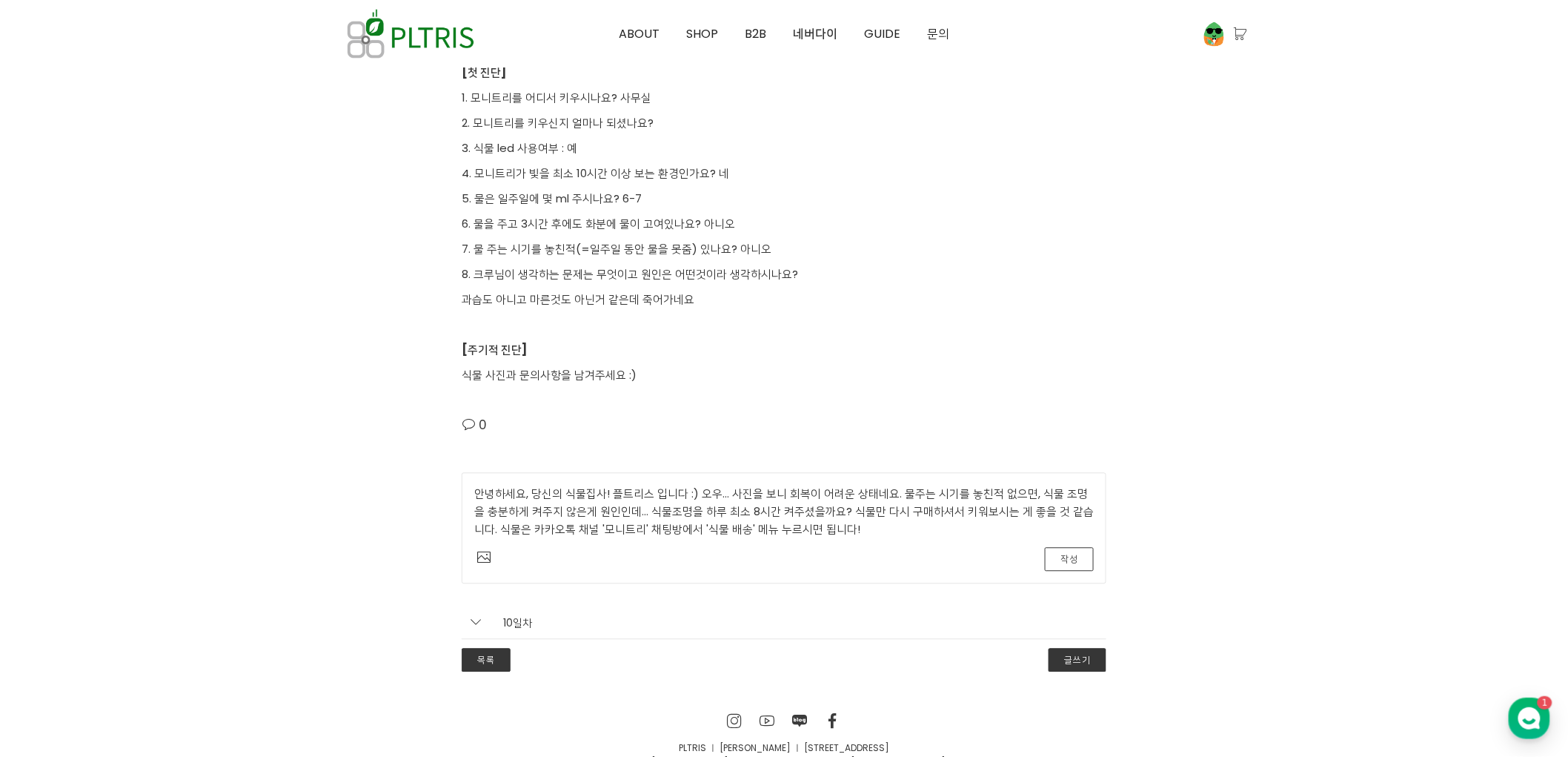
type textarea "안녕하세요, 당신의 식물집사! 플트리스 입니다 :) 오우... 사진을 보니 회복이 어려운 상태네요. 물주는 시기를 놓친적 없으면, 식물 조명을…"
click at [1069, 560] on button "작성" at bounding box center [1069, 560] width 49 height 24
